Goal: Information Seeking & Learning: Find specific page/section

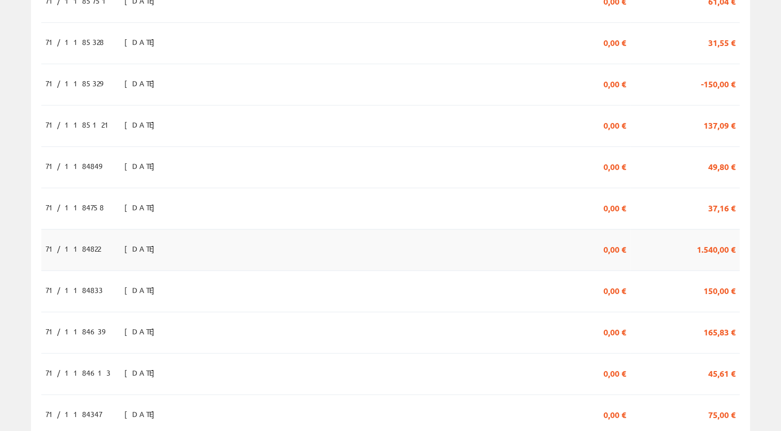
scroll to position [931, 0]
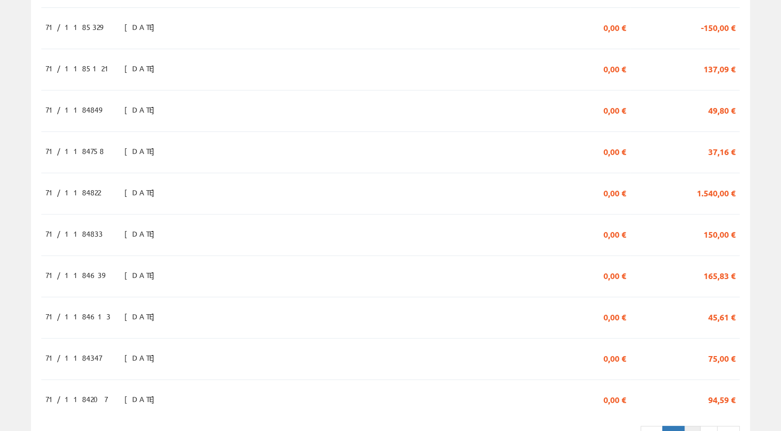
click at [696, 425] on link "2" at bounding box center [692, 434] width 17 height 18
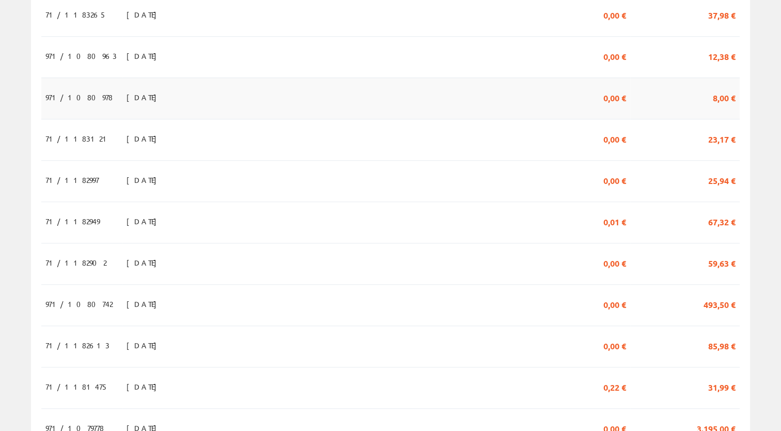
scroll to position [774, 0]
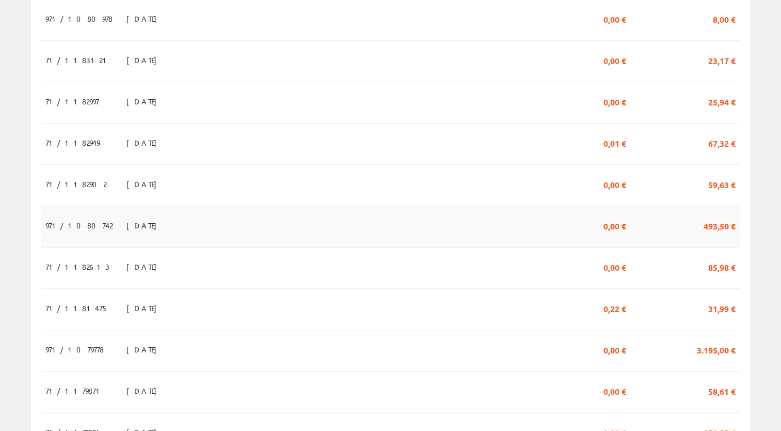
click at [130, 216] on span "[DATE]" at bounding box center [144, 225] width 36 height 18
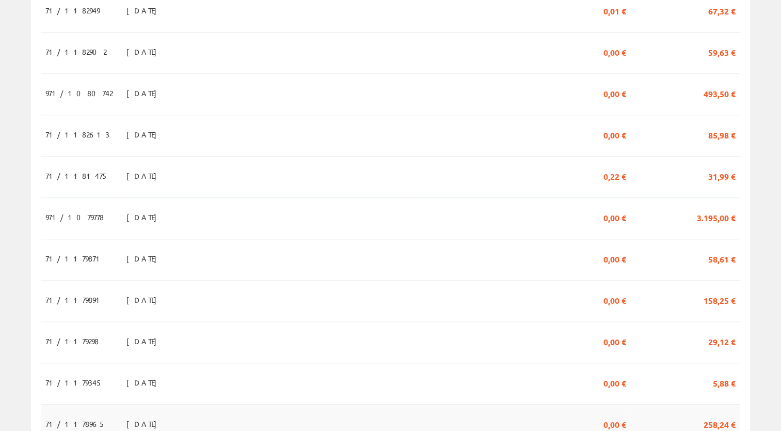
scroll to position [931, 0]
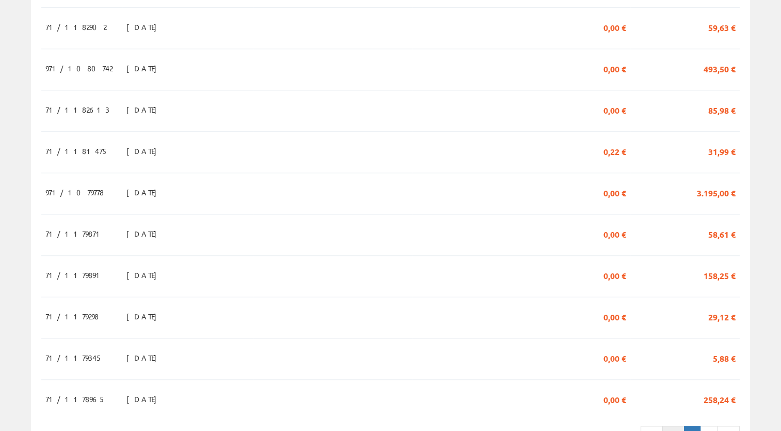
click at [680, 425] on link "1" at bounding box center [673, 434] width 22 height 18
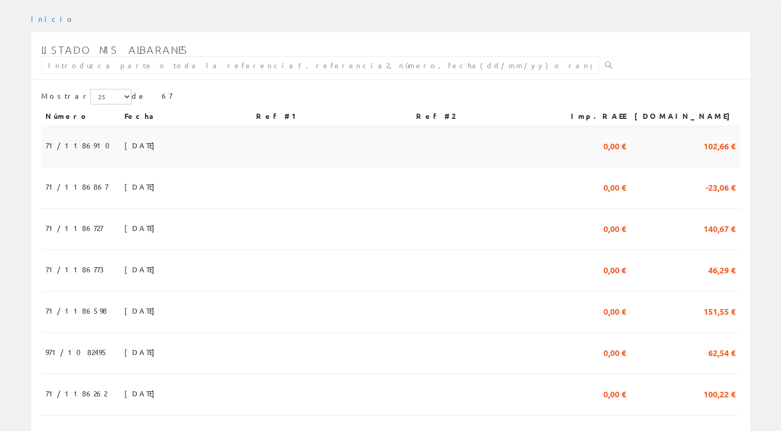
scroll to position [258, 0]
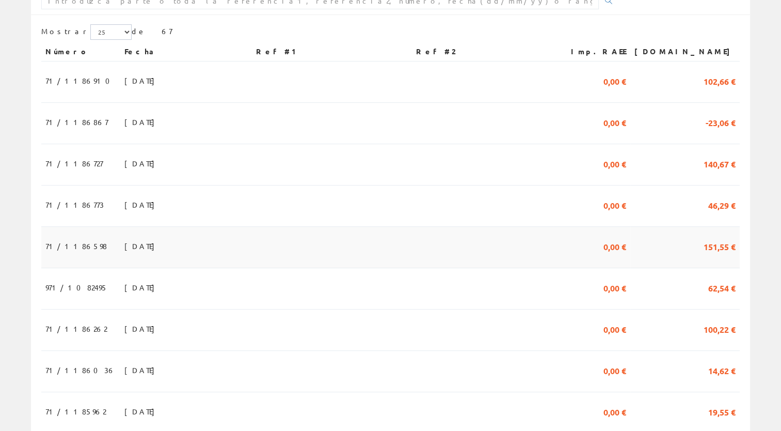
click at [252, 227] on td "31/07/2025" at bounding box center [186, 247] width 132 height 41
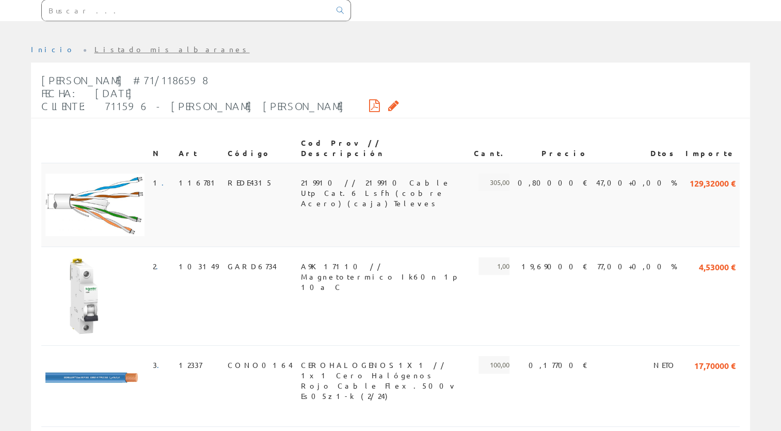
scroll to position [174, 0]
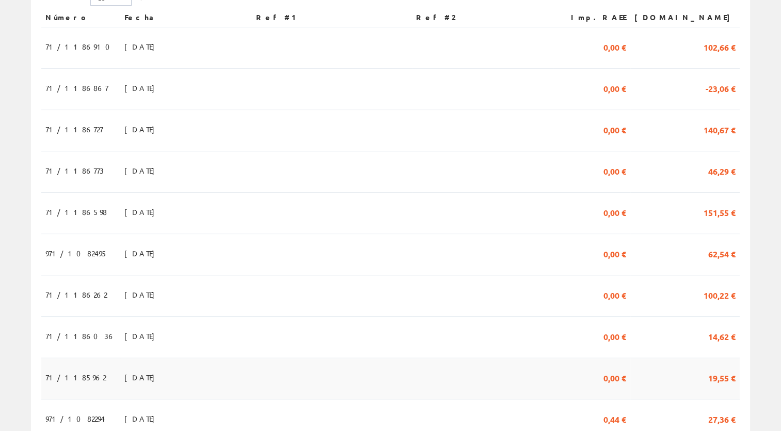
scroll to position [310, 0]
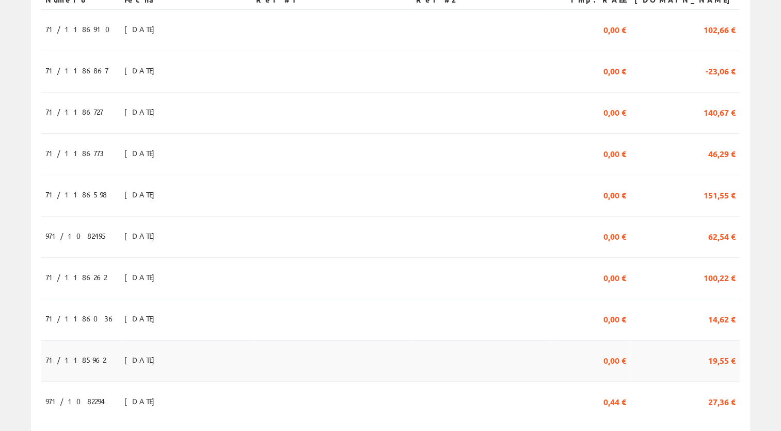
click at [135, 351] on span "22/07/2025" at bounding box center [142, 360] width 36 height 18
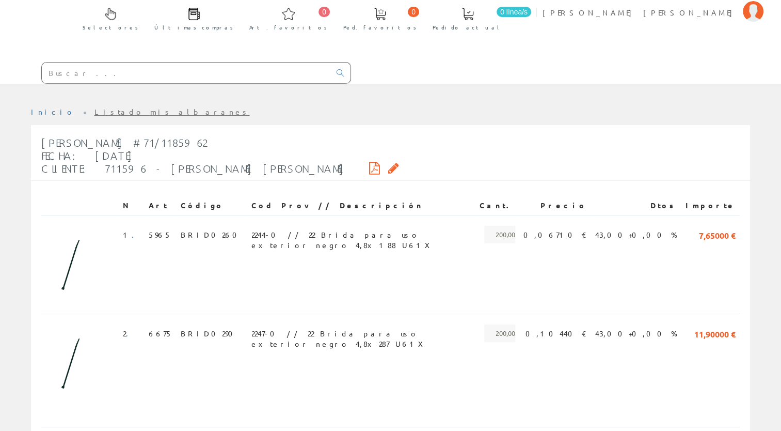
scroll to position [123, 0]
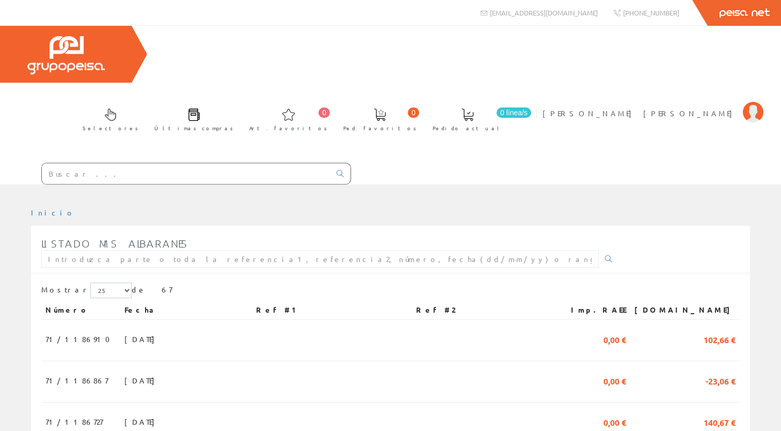
scroll to position [310, 0]
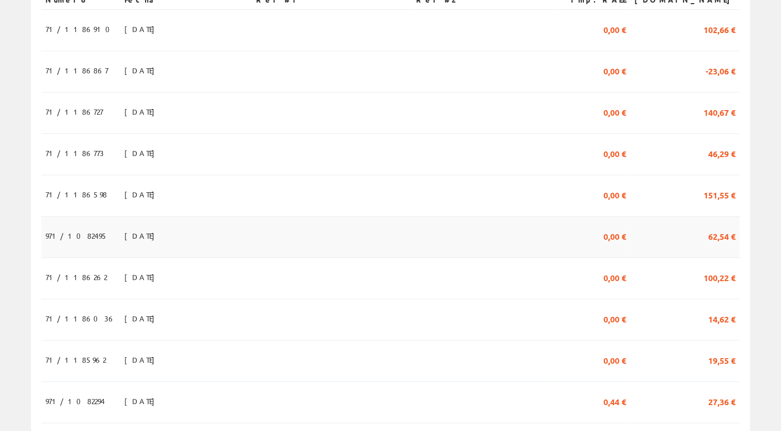
click at [124, 227] on span "29/07/2025" at bounding box center [142, 236] width 36 height 18
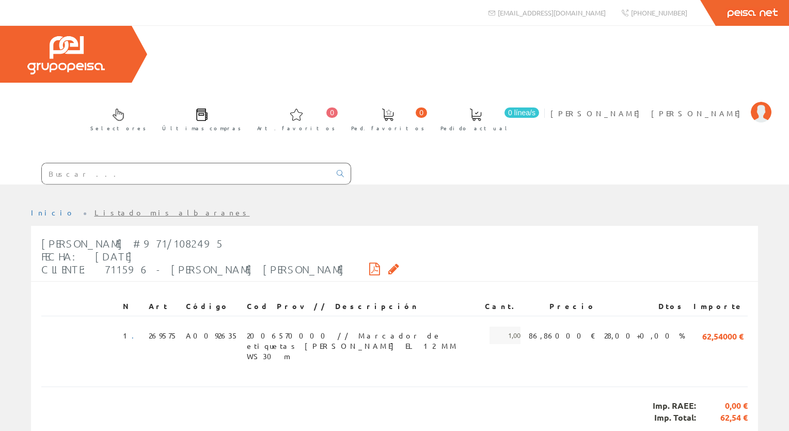
click at [184, 163] on input "text" at bounding box center [186, 173] width 289 height 21
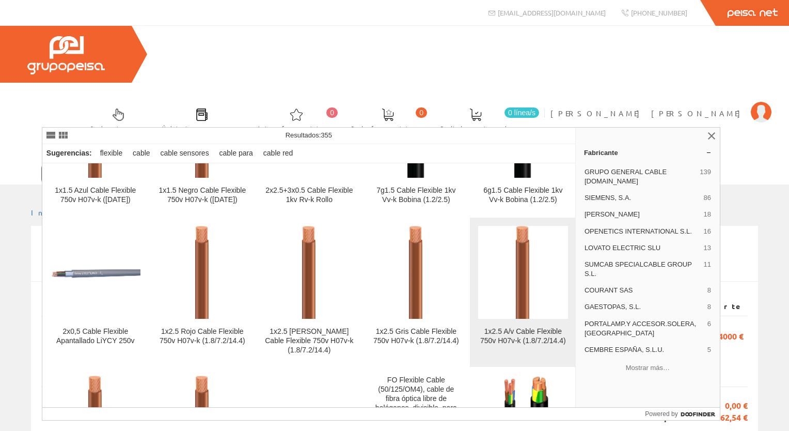
scroll to position [310, 0]
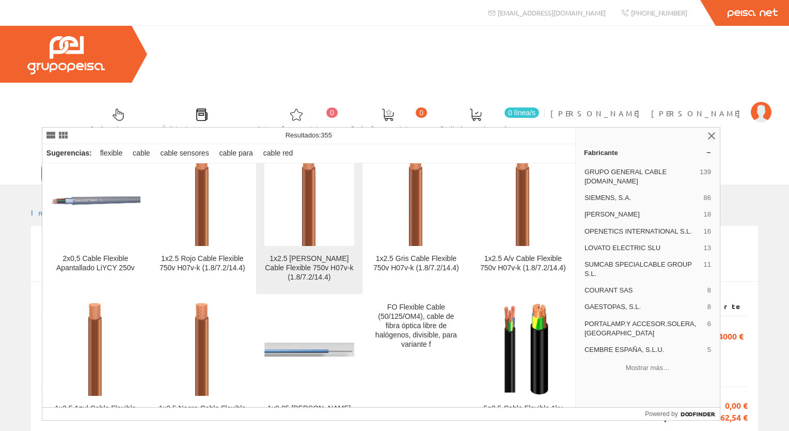
type input "CABLE FLEXIBLE 2.5"
click at [306, 278] on div "1x2.5 Marrón Cable Flexible 750v H07v-k (1.8/7.2/14.4)" at bounding box center [309, 268] width 90 height 28
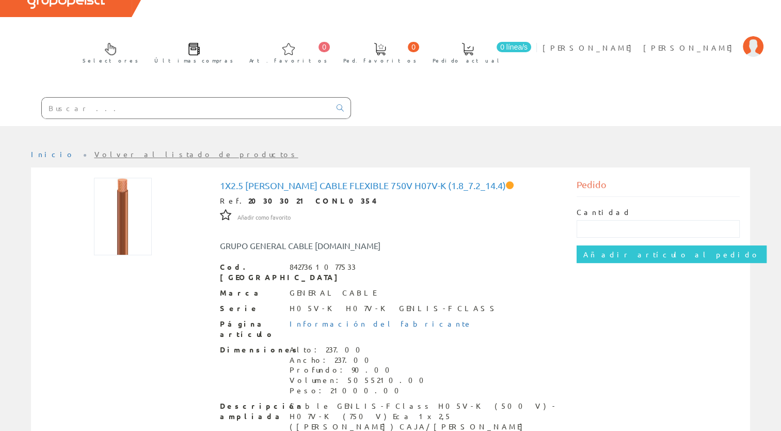
scroll to position [94, 0]
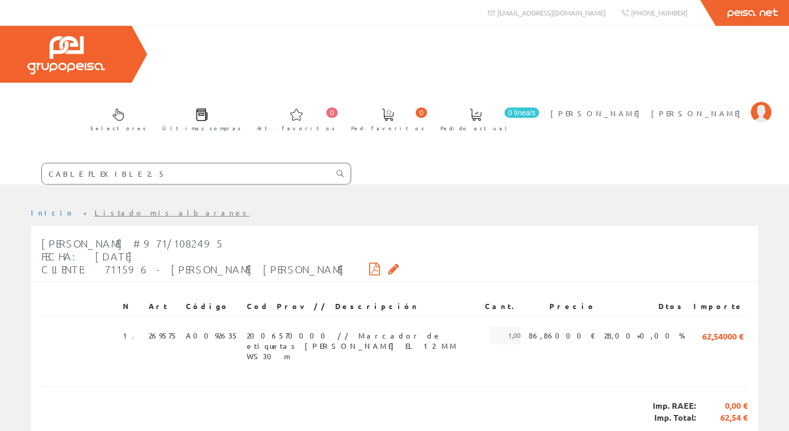
click at [341, 170] on icon at bounding box center [340, 173] width 7 height 7
click at [125, 163] on input "CABLE FLEXIBLE 2.5" at bounding box center [186, 173] width 289 height 21
drag, startPoint x: 125, startPoint y: 117, endPoint x: -2, endPoint y: 121, distance: 127.6
click at [0, 121] on html "CABLE FLEXIBLE 2.5 Peisa Net" at bounding box center [394, 215] width 789 height 431
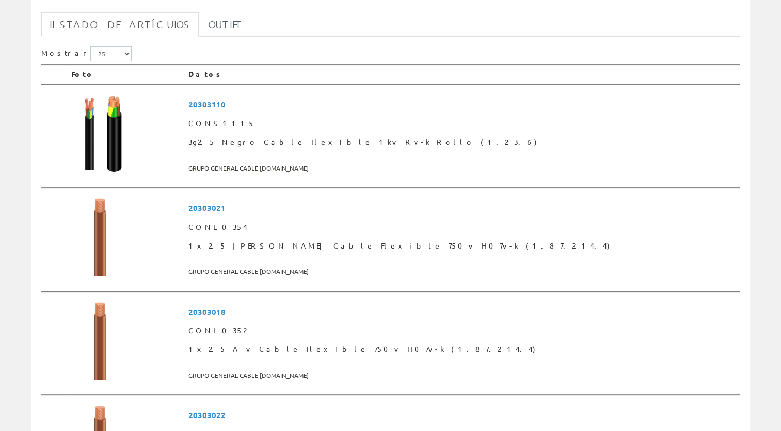
scroll to position [258, 0]
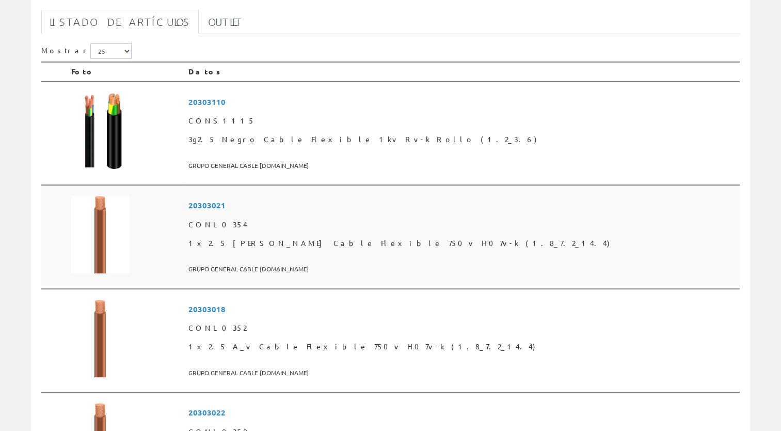
click at [293, 215] on span "CONL0354" at bounding box center [462, 224] width 548 height 19
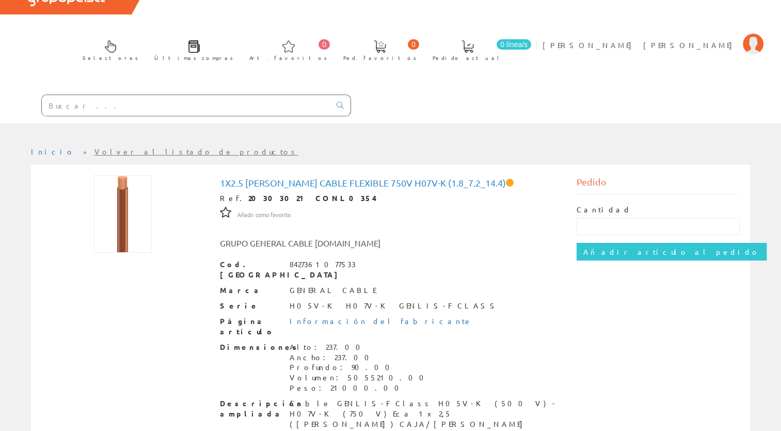
scroll to position [94, 0]
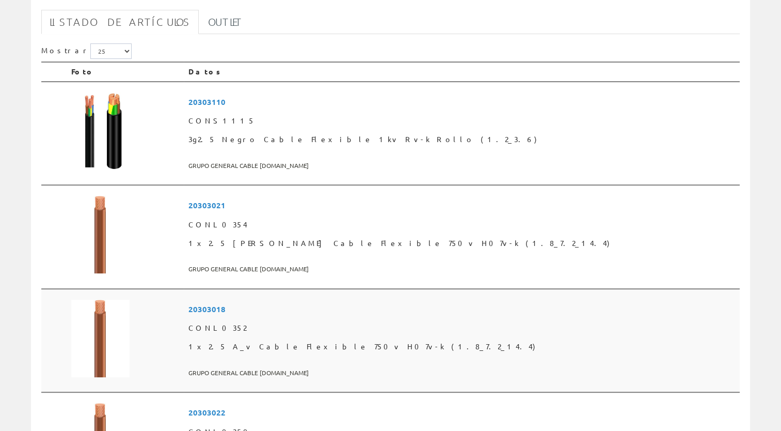
scroll to position [361, 0]
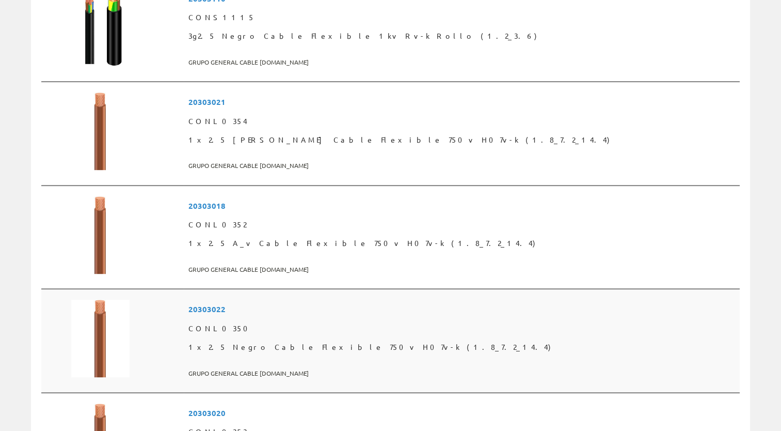
click at [326, 338] on span "1x2.5 Negro Cable Flexible 750v H07v-k (1.8_7.2_14.4)" at bounding box center [462, 347] width 548 height 19
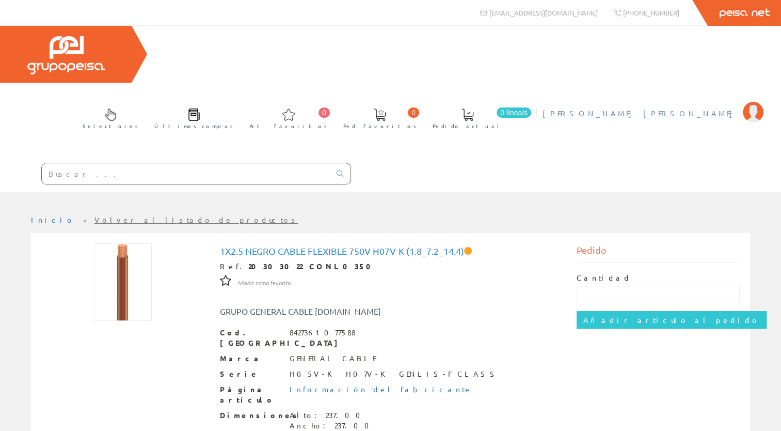
click at [673, 108] on span "[PERSON_NAME] [PERSON_NAME]" at bounding box center [640, 113] width 195 height 10
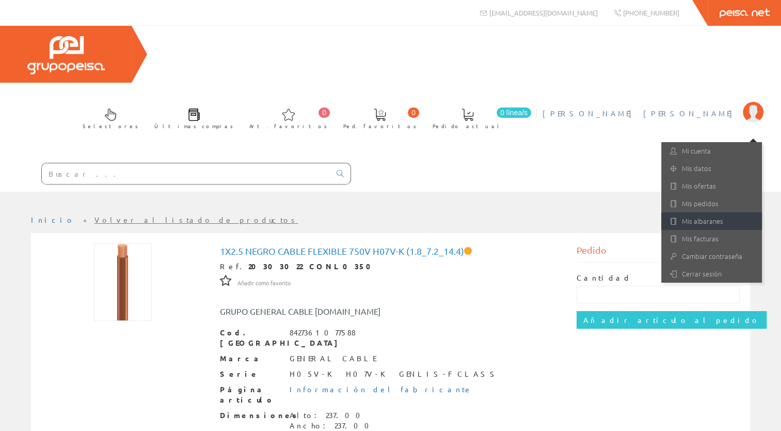
click at [700, 212] on link "Mis albaranes" at bounding box center [711, 221] width 101 height 18
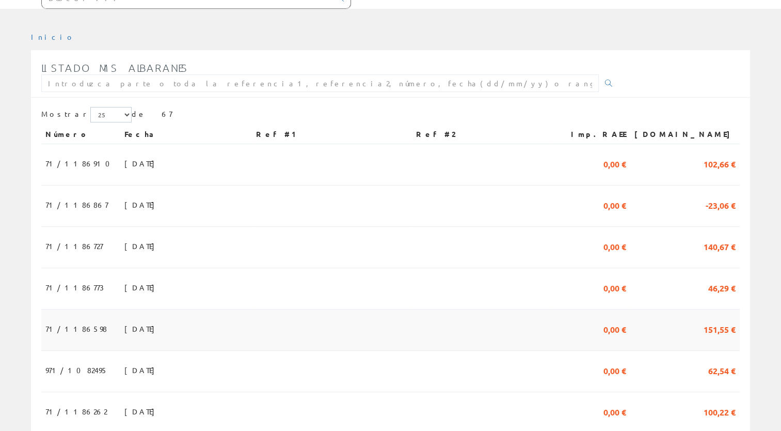
scroll to position [310, 0]
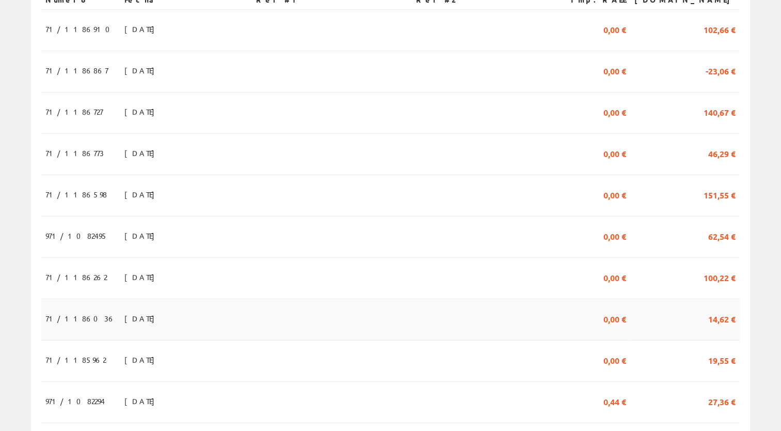
click at [147, 299] on td "[DATE]" at bounding box center [186, 319] width 132 height 41
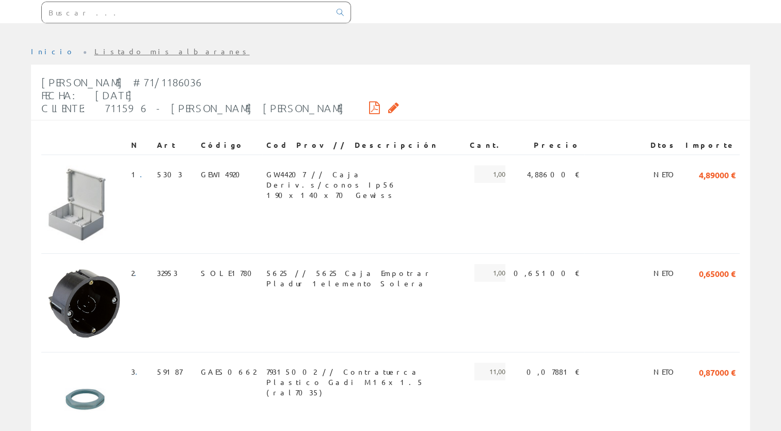
scroll to position [103, 0]
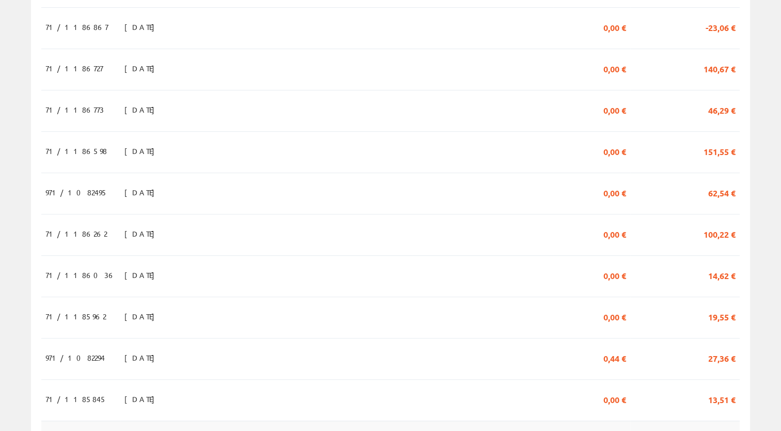
scroll to position [413, 0]
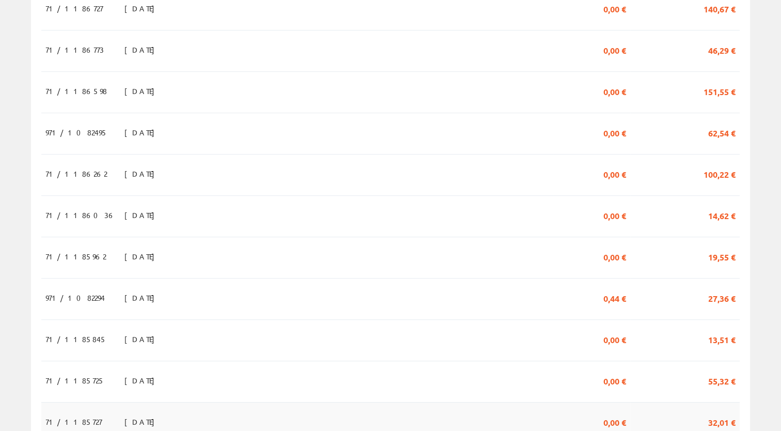
click at [174, 402] on td "[DATE]" at bounding box center [186, 422] width 132 height 41
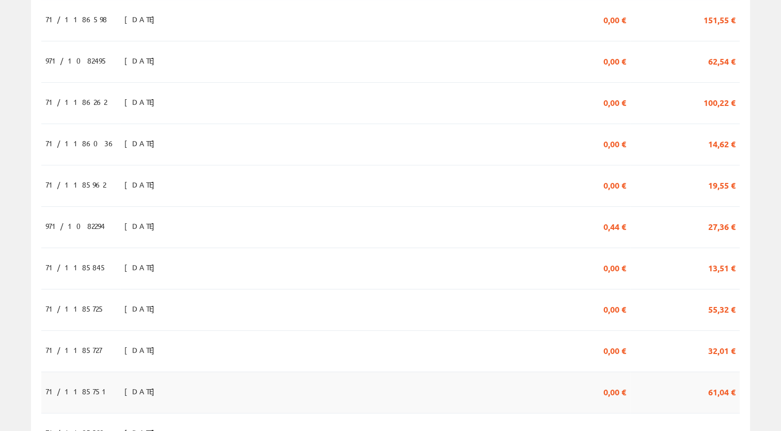
scroll to position [516, 0]
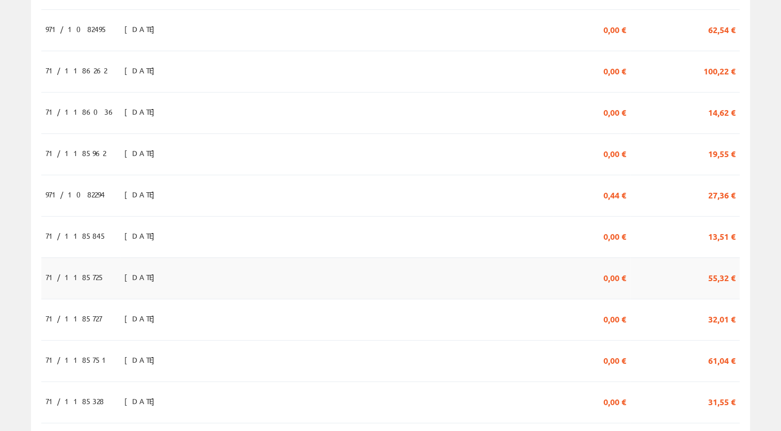
click at [131, 268] on span "[DATE]" at bounding box center [142, 277] width 36 height 18
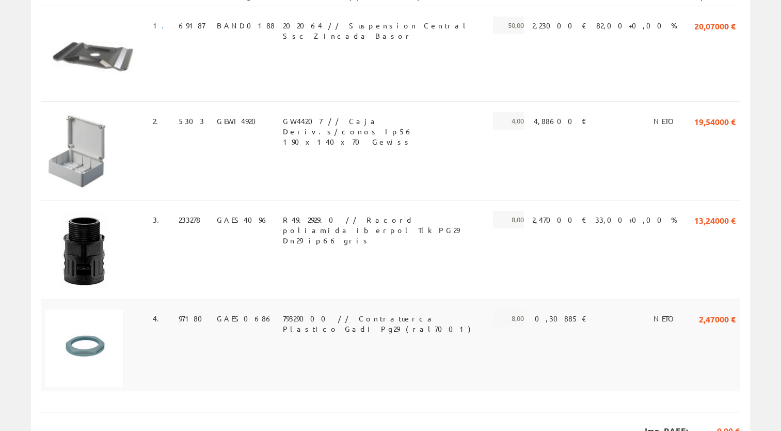
scroll to position [317, 0]
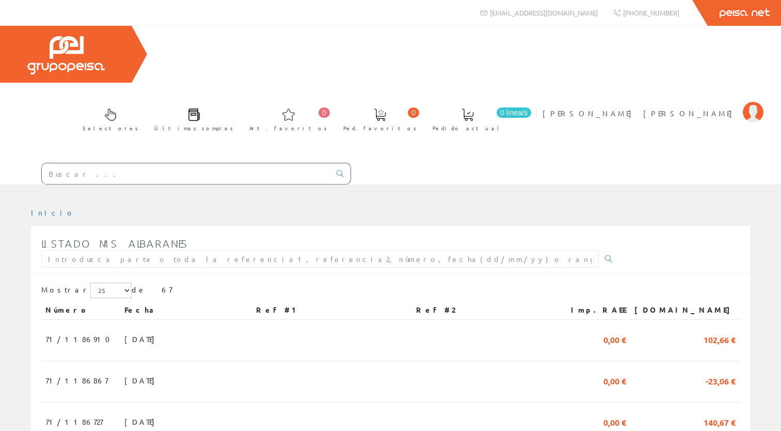
scroll to position [516, 0]
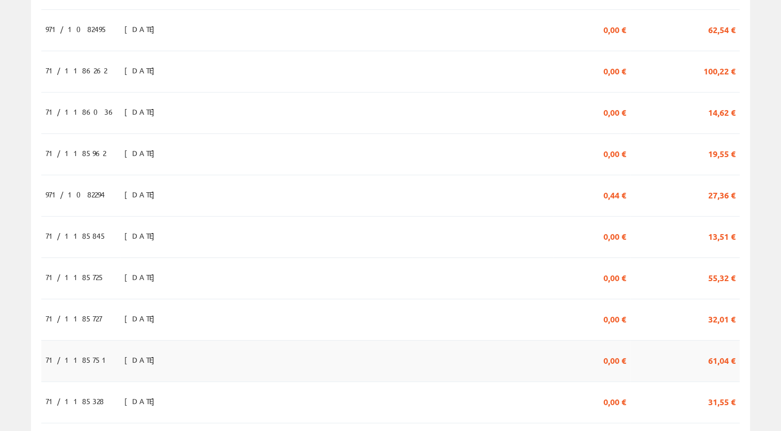
click at [128, 351] on span "[DATE]" at bounding box center [142, 360] width 36 height 18
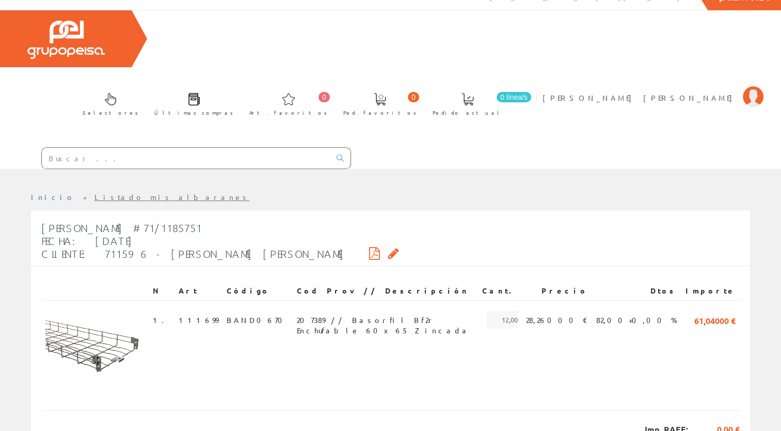
scroll to position [22, 0]
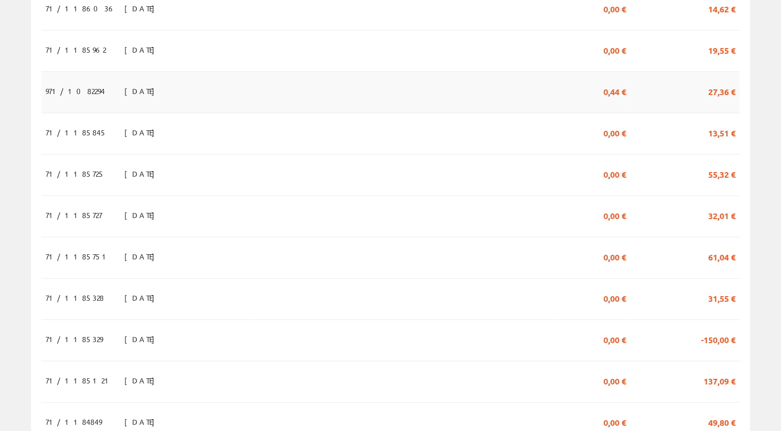
scroll to position [774, 0]
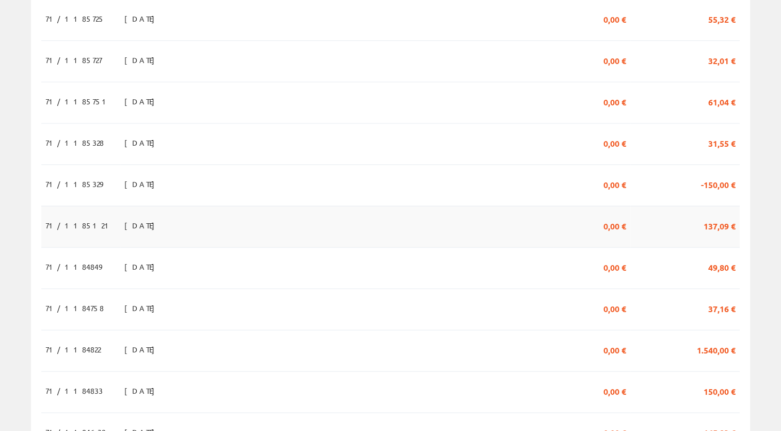
click at [132, 216] on span "[DATE]" at bounding box center [142, 225] width 36 height 18
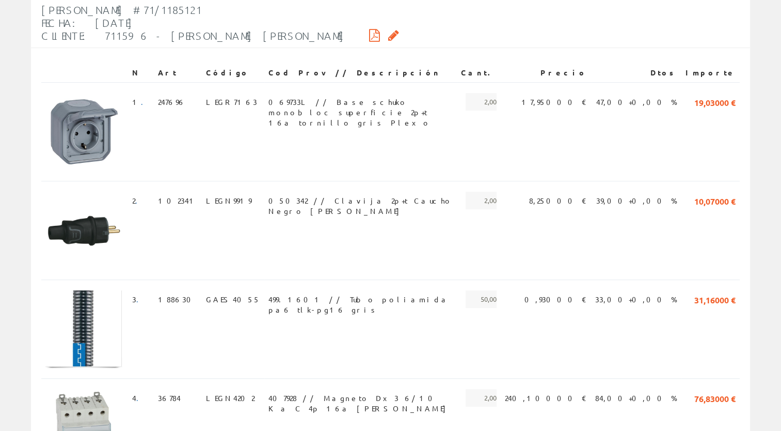
scroll to position [310, 0]
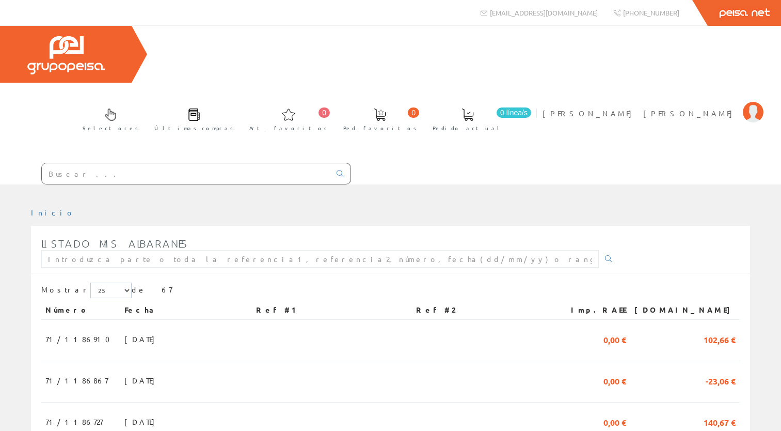
scroll to position [769, 0]
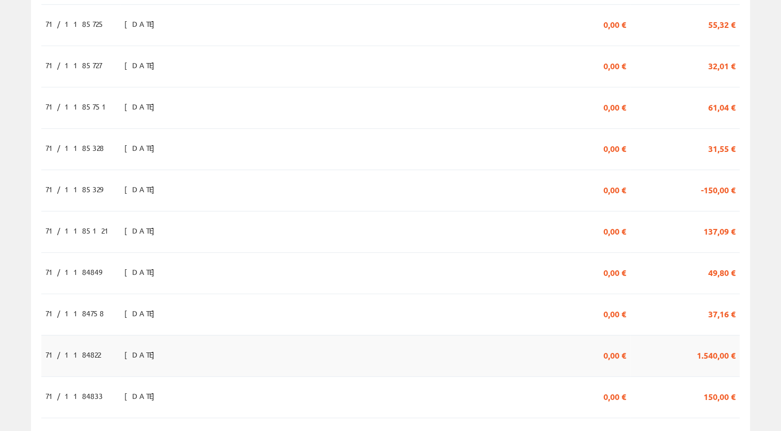
click at [337, 335] on td at bounding box center [332, 355] width 160 height 41
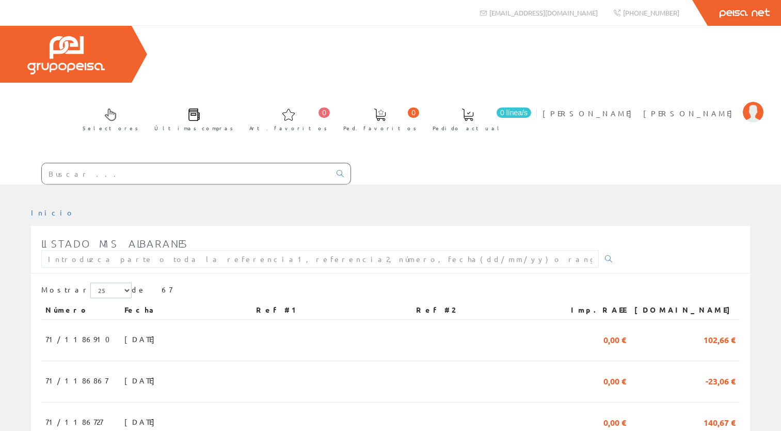
scroll to position [769, 0]
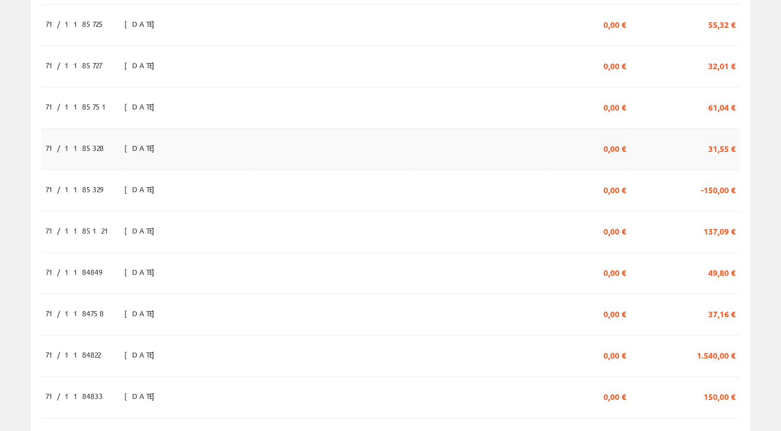
click at [124, 139] on span "10/07/2025" at bounding box center [142, 148] width 36 height 18
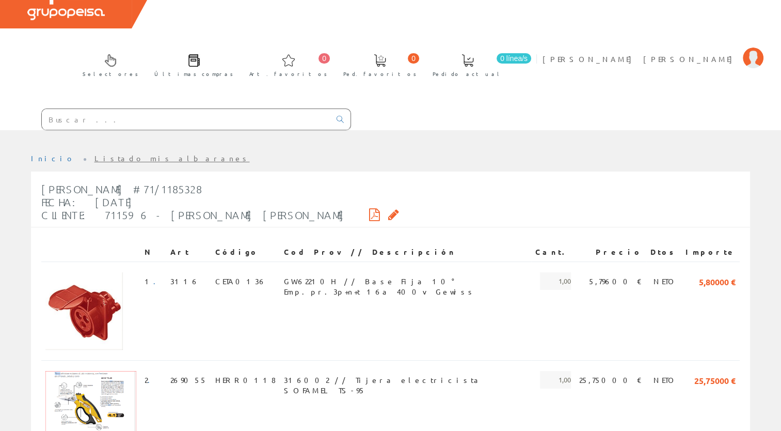
scroll to position [103, 0]
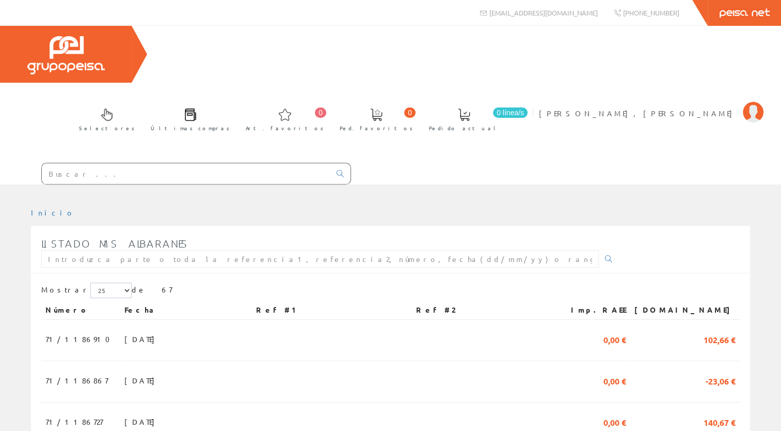
click at [147, 163] on input "text" at bounding box center [186, 173] width 289 height 21
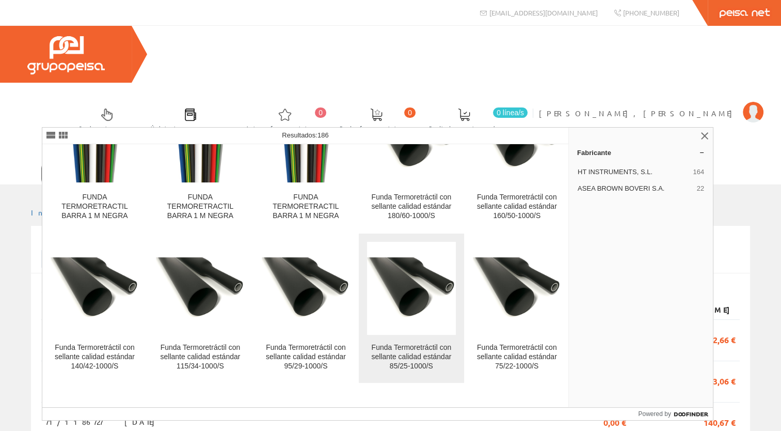
scroll to position [3201, 0]
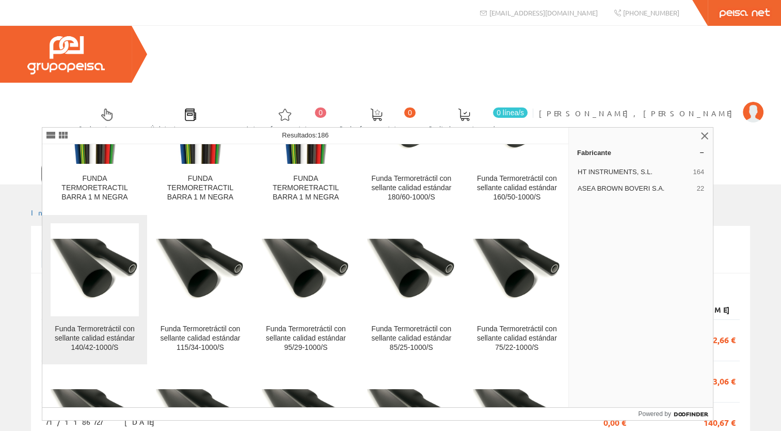
type input "funda termoretractil"
click at [89, 334] on div "Funda Termoretráctil con sellante calidad estándar 140/42-1000/S" at bounding box center [95, 338] width 88 height 28
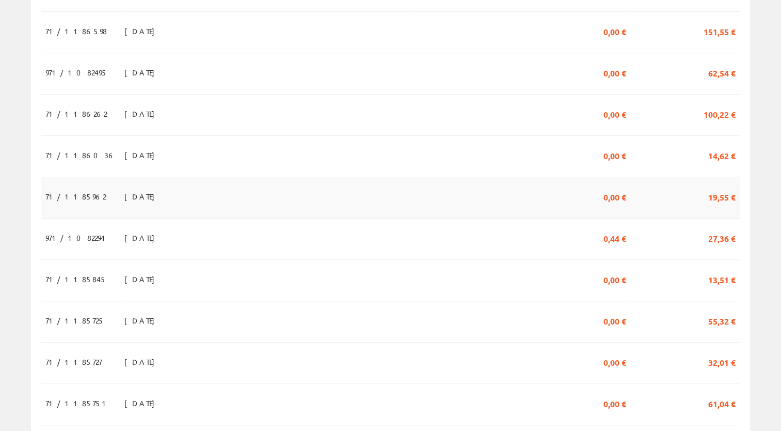
scroll to position [516, 0]
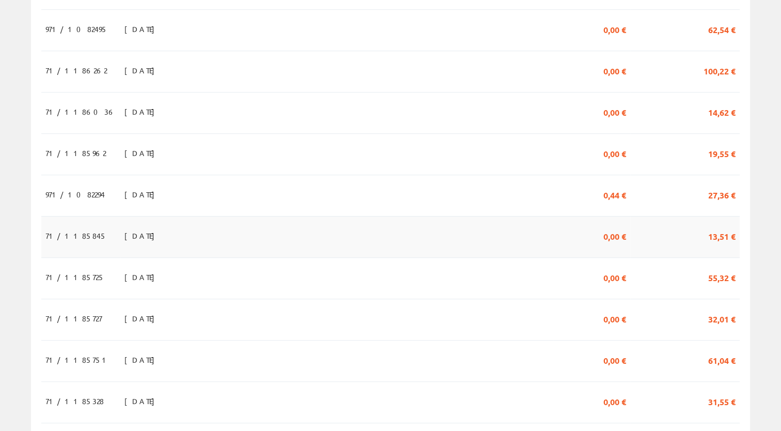
click at [124, 227] on span "18/07/2025" at bounding box center [142, 236] width 36 height 18
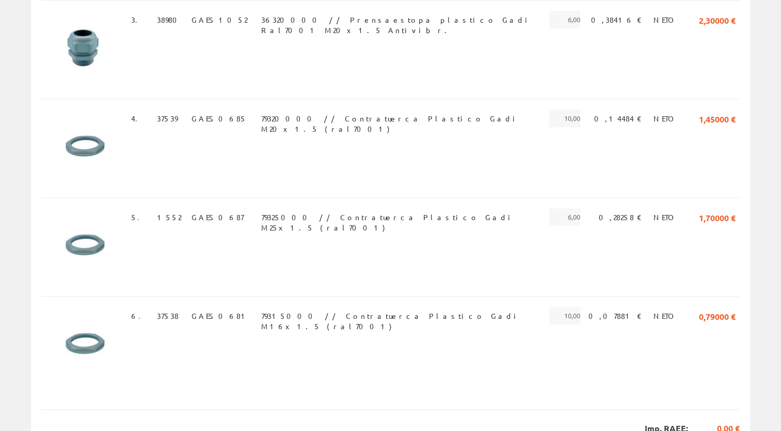
scroll to position [517, 0]
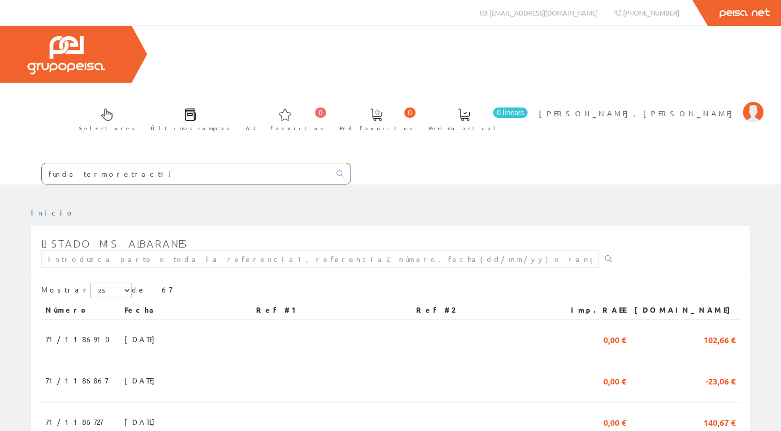
drag, startPoint x: 136, startPoint y: 106, endPoint x: -2, endPoint y: 143, distance: 143.2
click at [0, 143] on html "funda termoretractil 0 0" at bounding box center [390, 215] width 781 height 431
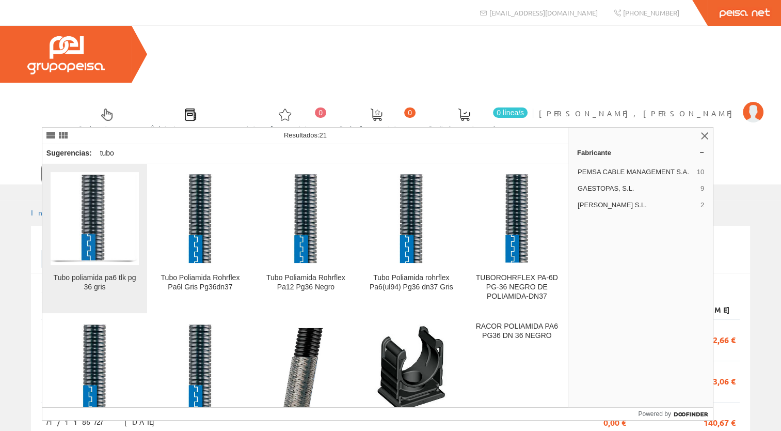
type input "TUBO POLIAMIDA PG36"
click at [104, 267] on link "Tubo poliamida pa6 tlk pg 36 gris" at bounding box center [94, 238] width 105 height 149
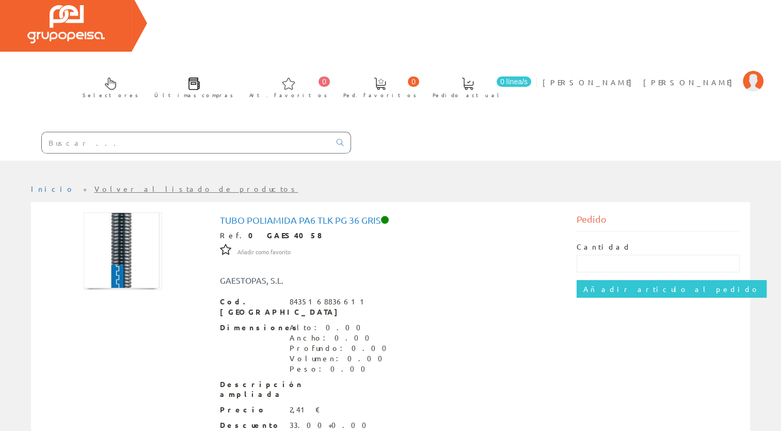
scroll to position [48, 0]
